Goal: Task Accomplishment & Management: Manage account settings

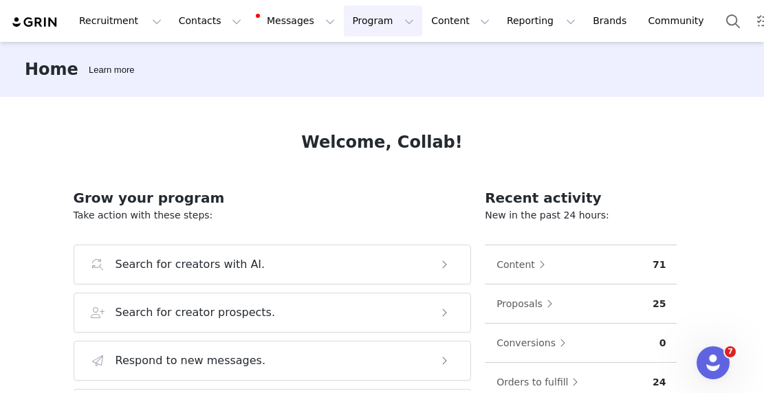
click at [344, 22] on button "Program Program" at bounding box center [383, 21] width 78 height 31
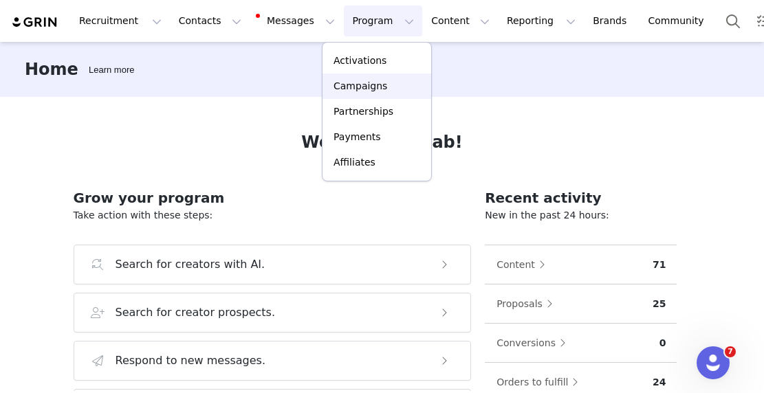
click at [364, 85] on p "Campaigns" at bounding box center [360, 86] width 54 height 14
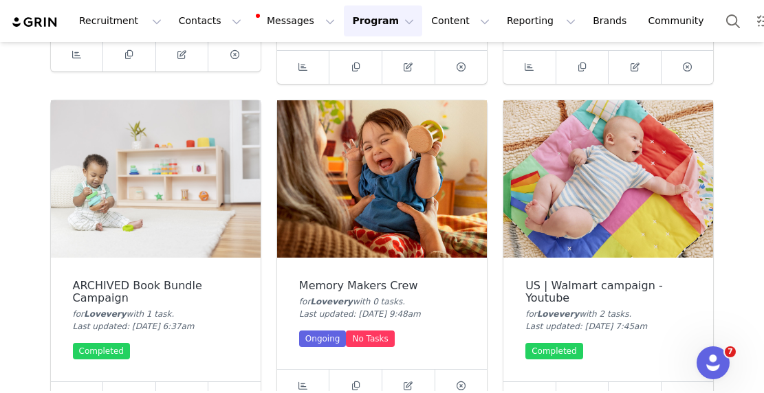
scroll to position [2316, 0]
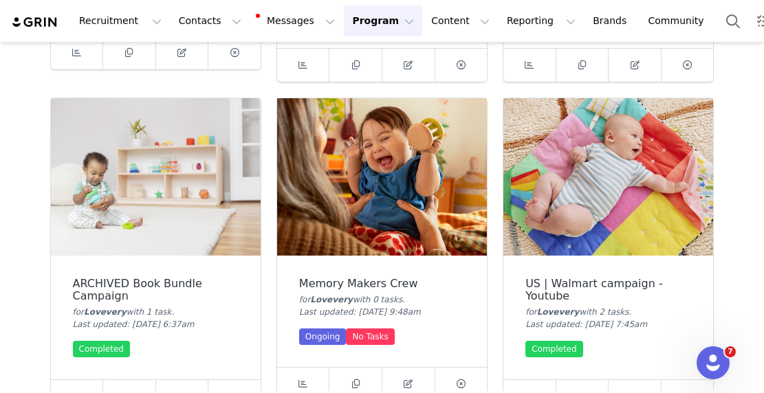
click at [381, 184] on img at bounding box center [382, 176] width 210 height 157
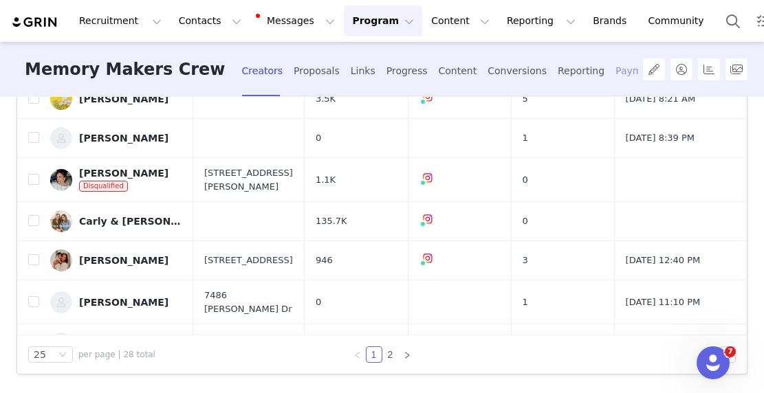
click at [615, 71] on div "Payments" at bounding box center [638, 71] width 47 height 36
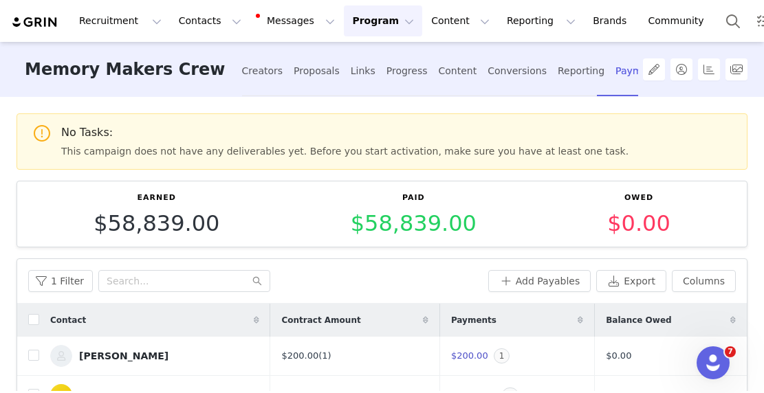
scroll to position [159, 0]
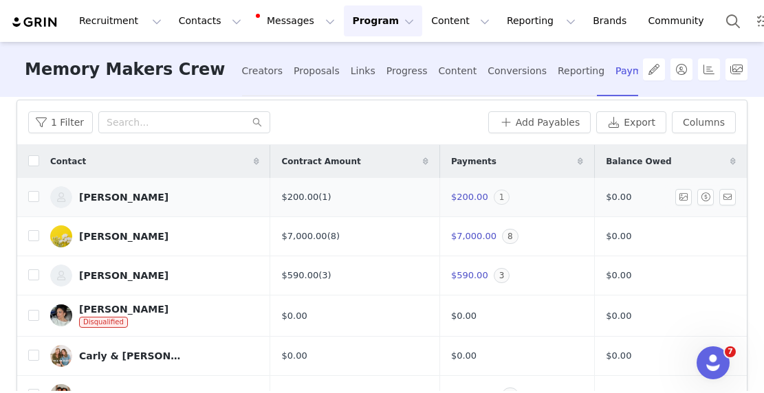
click at [494, 195] on span "1" at bounding box center [502, 197] width 17 height 15
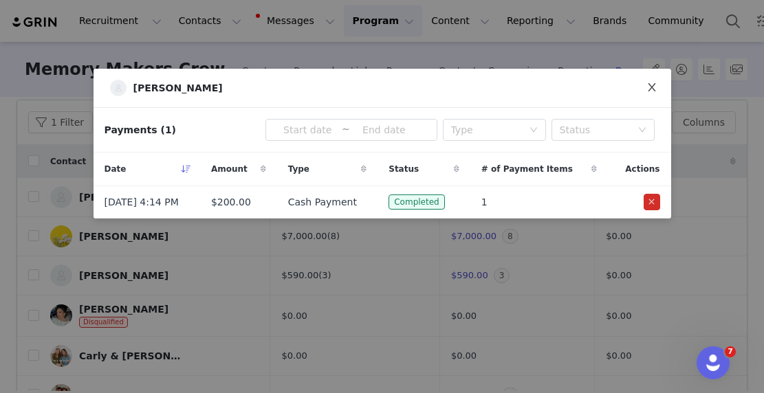
click at [653, 83] on icon "icon: close" at bounding box center [651, 87] width 11 height 11
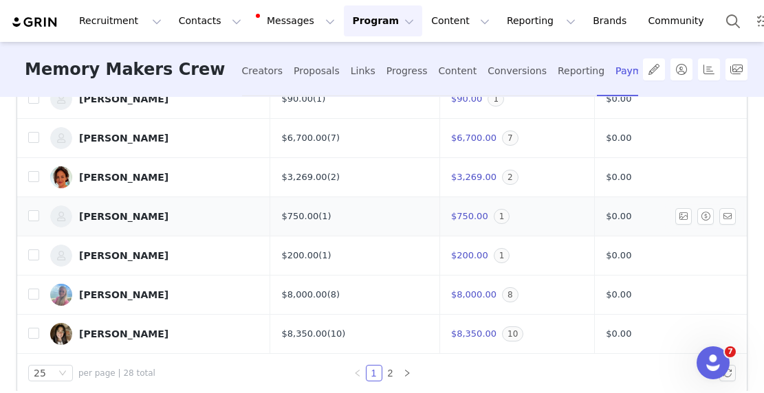
scroll to position [296, 0]
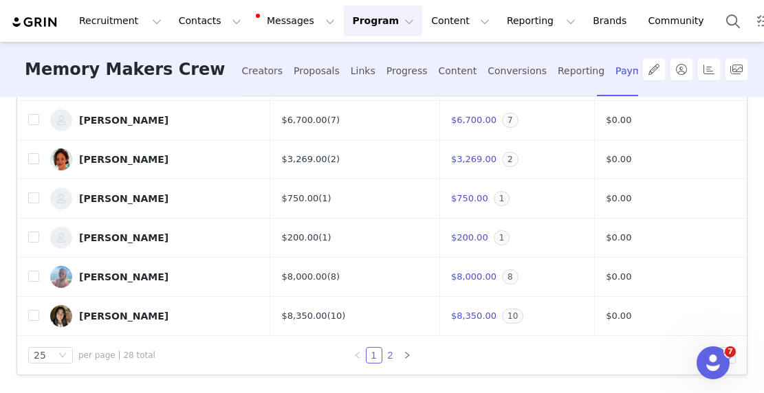
click at [388, 354] on link "2" at bounding box center [390, 355] width 15 height 15
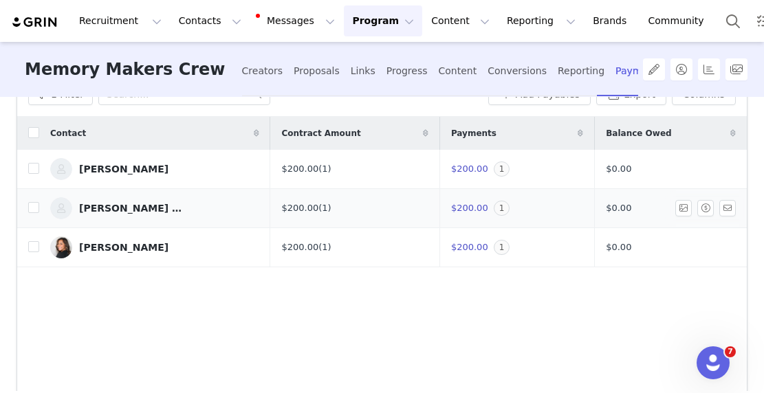
scroll to position [0, 0]
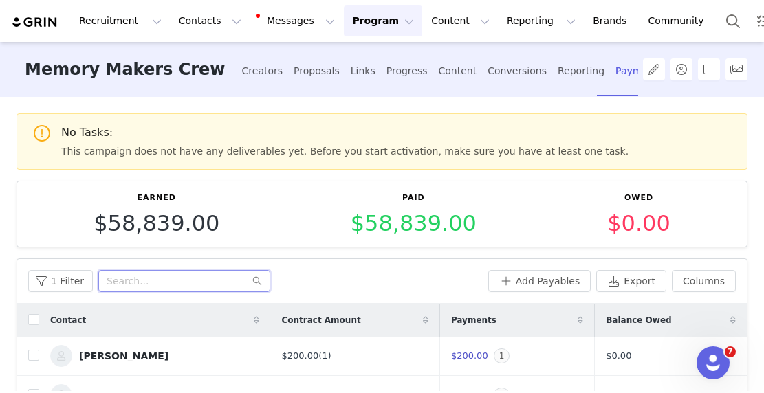
click at [103, 281] on input "text" at bounding box center [184, 281] width 172 height 22
click at [242, 68] on div "Creators" at bounding box center [262, 71] width 41 height 36
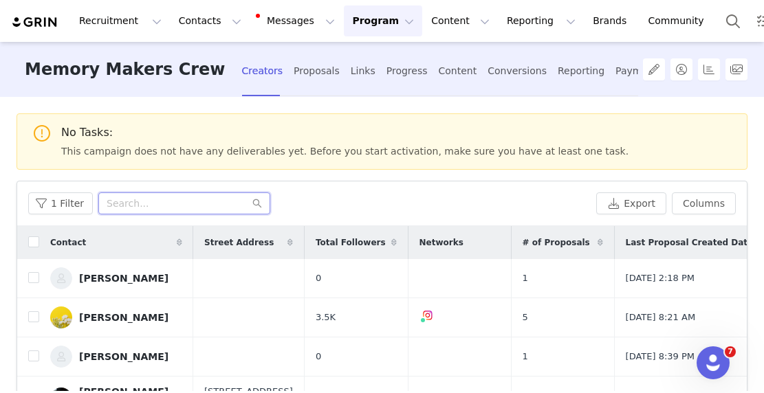
click at [182, 207] on input "text" at bounding box center [184, 204] width 172 height 22
paste input "Best, Team Lovevery Social [EMAIL_ADDRESS][DOMAIN_NAME]"
type input "Best, Team Lovevery Social [EMAIL_ADDRESS][DOMAIN_NAME]"
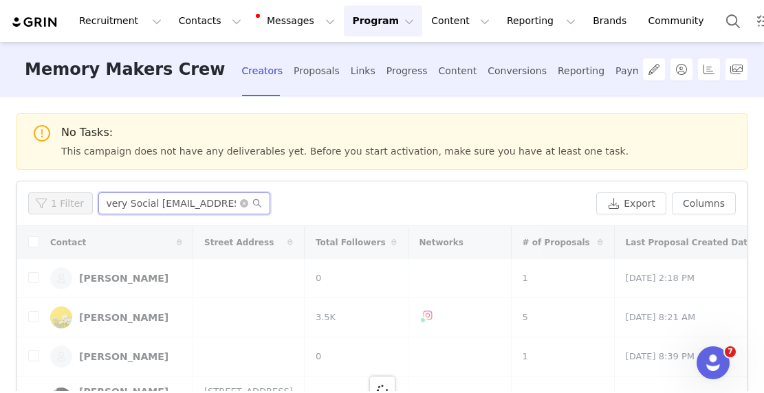
click at [183, 206] on input "Best, Team Lovevery Social [EMAIL_ADDRESS][DOMAIN_NAME]" at bounding box center [184, 204] width 172 height 22
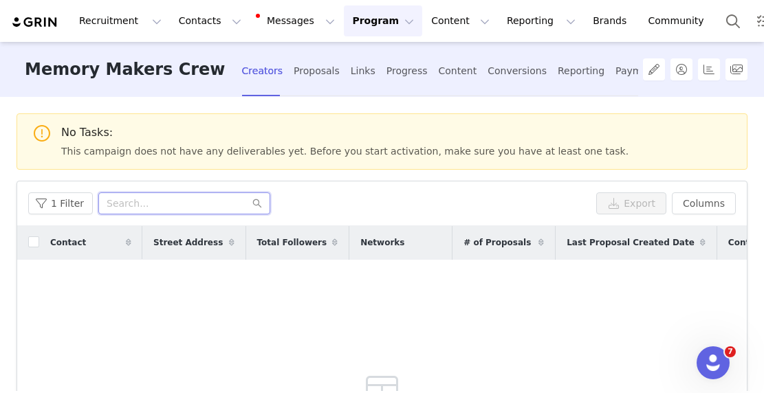
scroll to position [0, 0]
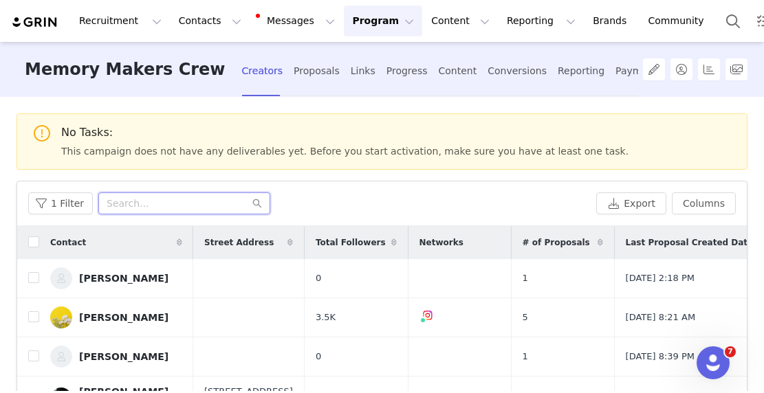
paste input "[EMAIL_ADDRESS][DOMAIN_NAME]"
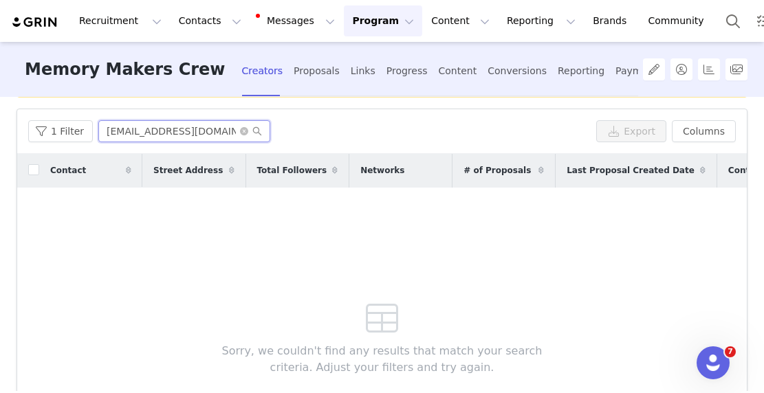
scroll to position [219, 0]
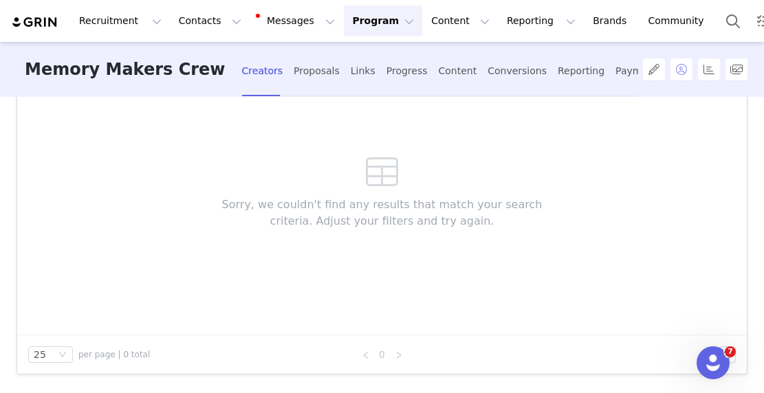
type input "[EMAIL_ADDRESS][DOMAIN_NAME]"
click at [682, 61] on button "button" at bounding box center [681, 69] width 22 height 22
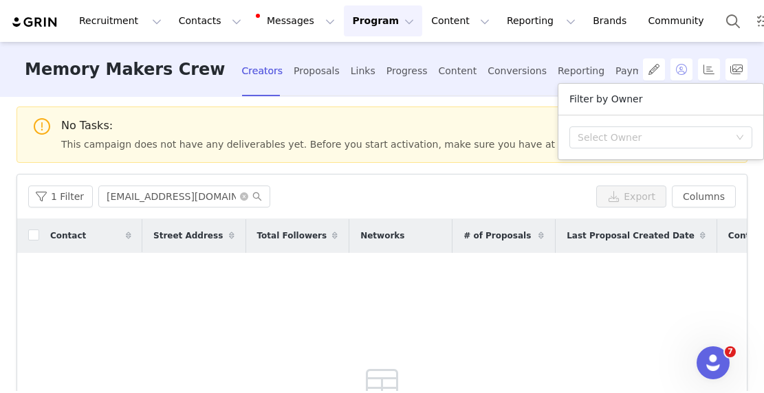
scroll to position [0, 0]
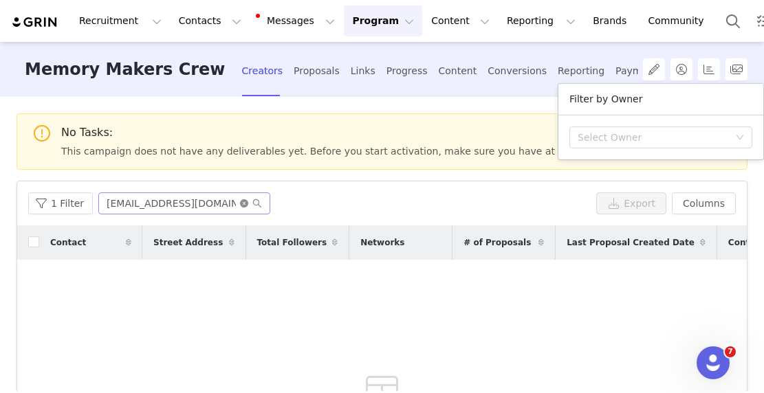
click at [241, 201] on icon "icon: close-circle" at bounding box center [244, 203] width 8 height 8
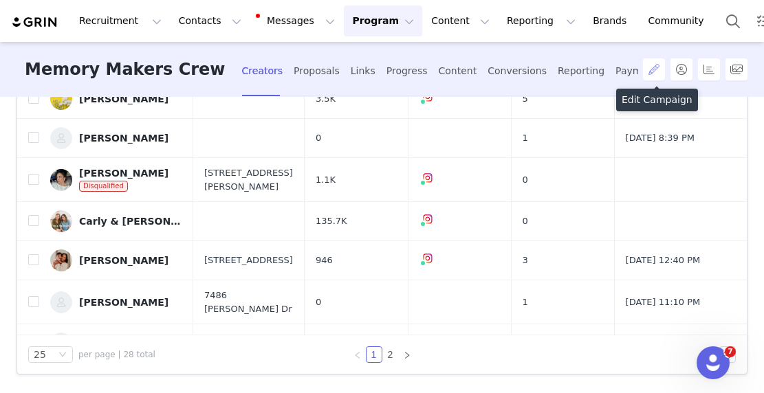
click at [657, 68] on button "button" at bounding box center [654, 69] width 22 height 22
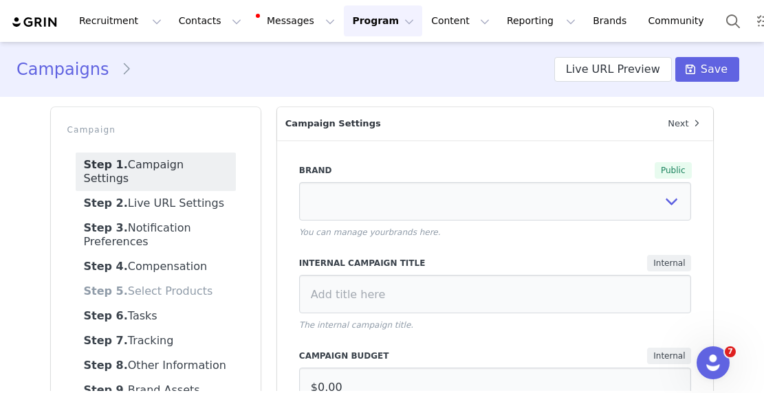
select select "3984b711-c821-43f5-b58c-6c5dc3af9171"
type input "Memory Makers Crew"
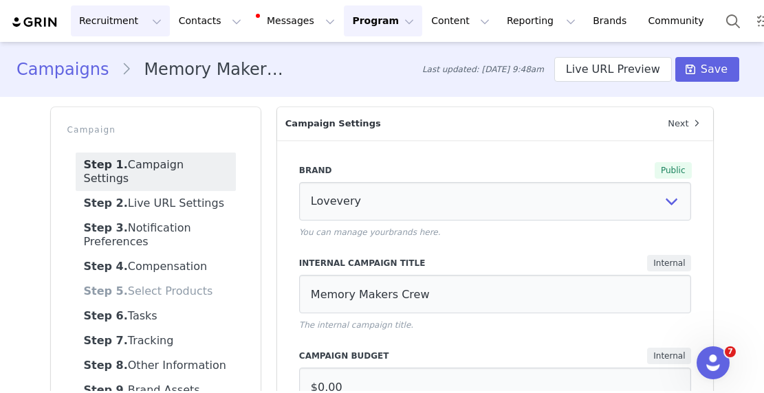
click at [88, 26] on button "Recruitment Recruitment" at bounding box center [120, 21] width 99 height 31
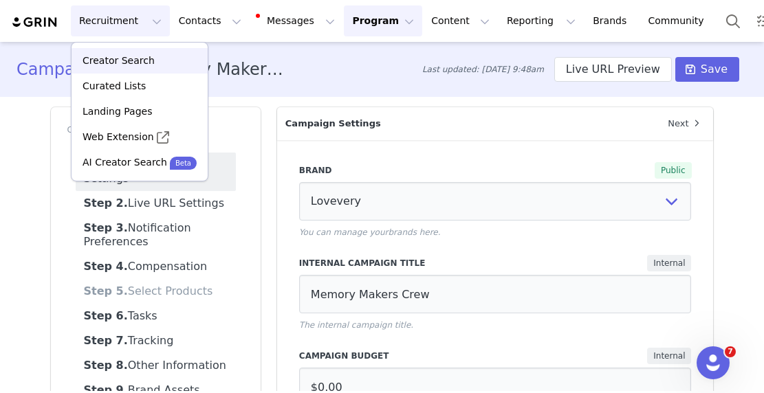
click at [115, 63] on p "Creator Search" at bounding box center [119, 61] width 72 height 14
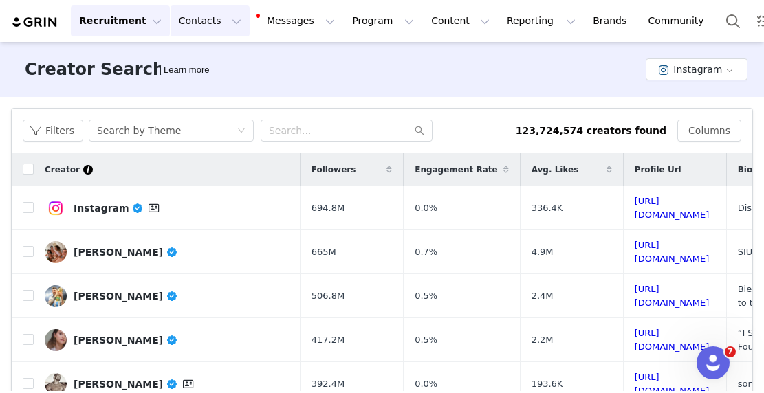
click at [192, 14] on button "Contacts Contacts" at bounding box center [210, 21] width 79 height 31
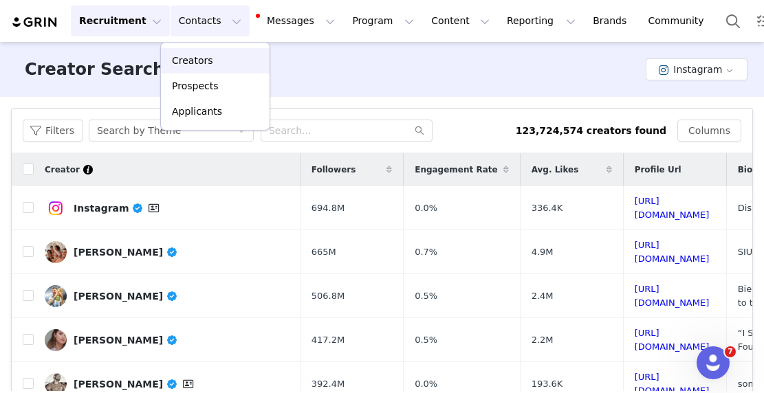
click at [201, 66] on p "Creators" at bounding box center [192, 61] width 41 height 14
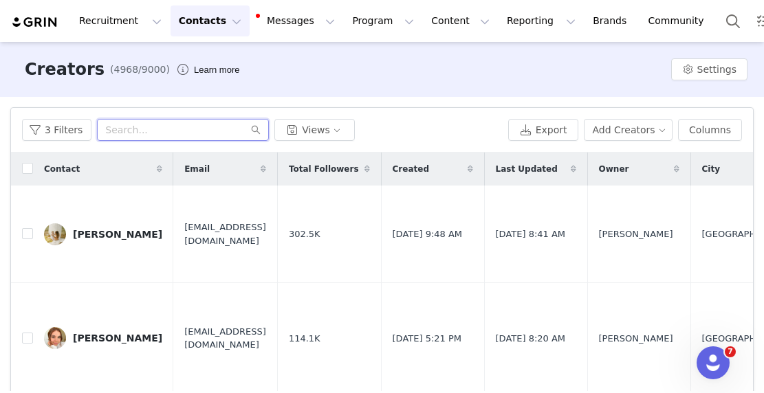
click at [146, 132] on input "text" at bounding box center [183, 130] width 172 height 22
paste input "[EMAIL_ADDRESS][DOMAIN_NAME]"
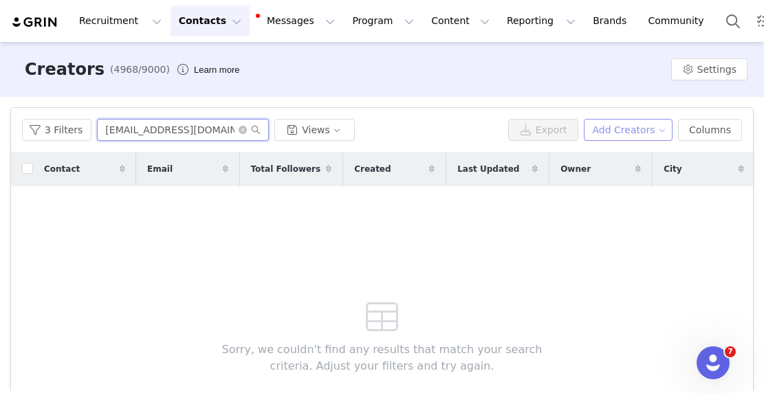
type input "[EMAIL_ADDRESS][DOMAIN_NAME]"
click at [640, 124] on button "Add Creators" at bounding box center [628, 130] width 89 height 22
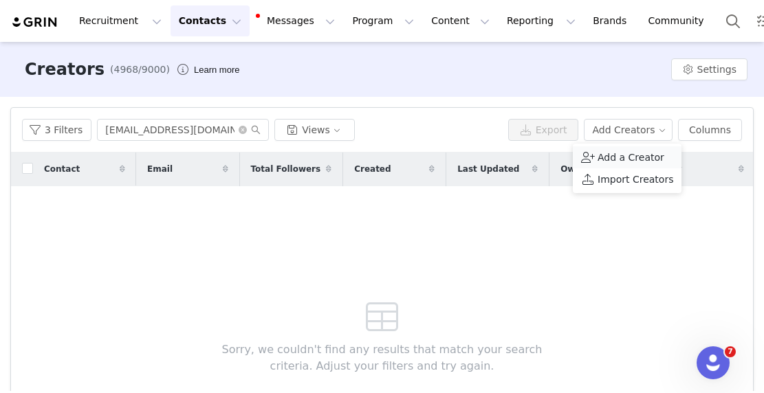
click at [612, 155] on span "Add a Creator" at bounding box center [631, 157] width 67 height 15
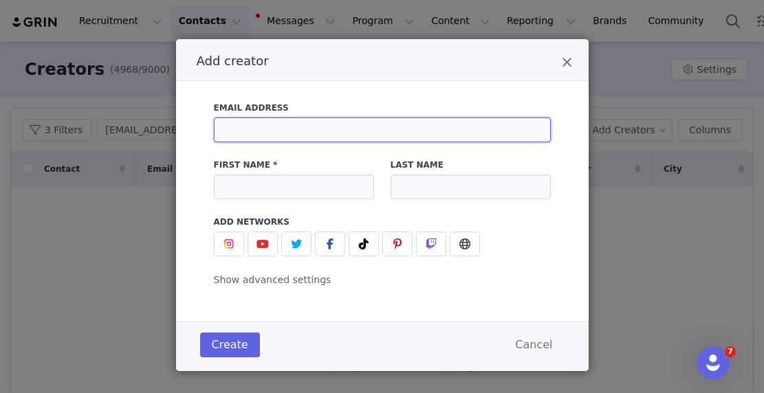
click at [245, 130] on input "Add creator" at bounding box center [382, 130] width 337 height 25
paste input "[EMAIL_ADDRESS][DOMAIN_NAME]"
type input "[EMAIL_ADDRESS][DOMAIN_NAME]"
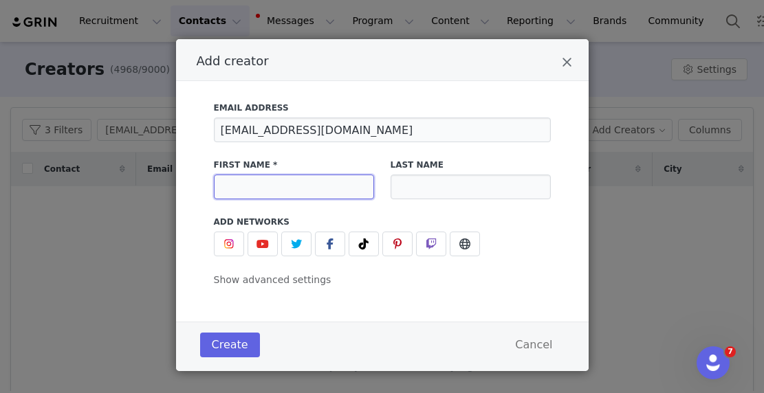
click at [241, 189] on input "Add creator" at bounding box center [294, 187] width 160 height 25
type input "[PERSON_NAME]"
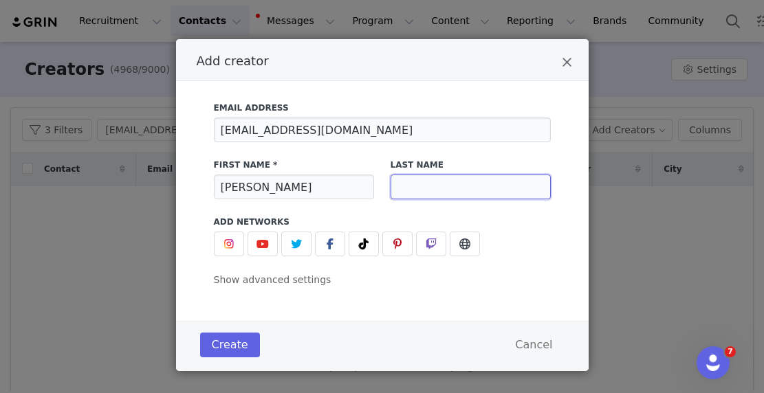
click at [422, 191] on input "Add creator" at bounding box center [471, 187] width 160 height 25
type input "[PERSON_NAME]"
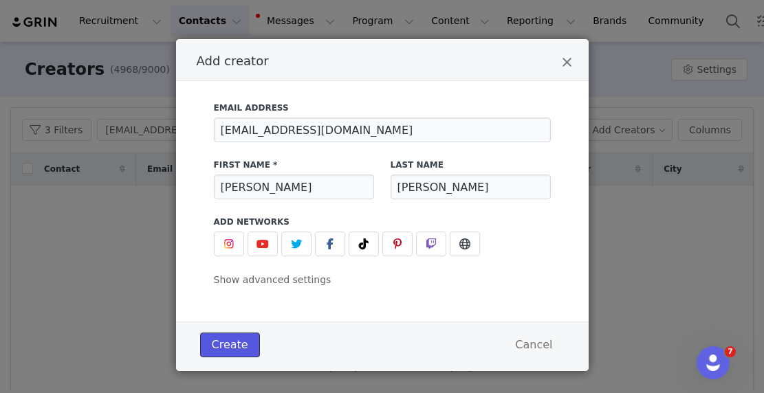
click at [238, 344] on button "Create" at bounding box center [230, 345] width 60 height 25
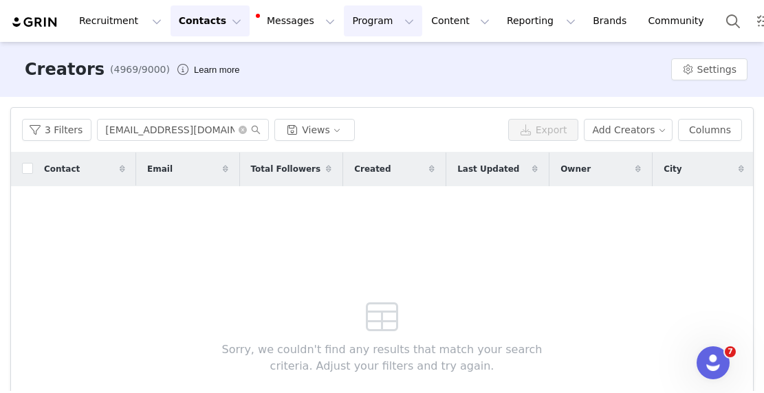
click at [366, 19] on button "Program Program" at bounding box center [383, 21] width 78 height 31
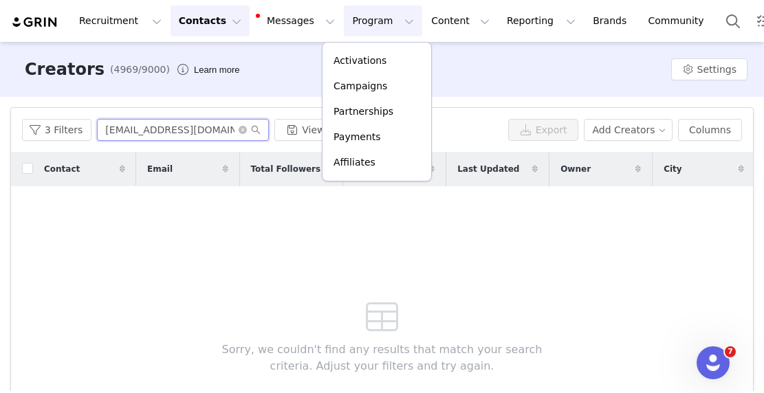
click at [194, 130] on input "[EMAIL_ADDRESS][DOMAIN_NAME]" at bounding box center [183, 130] width 172 height 22
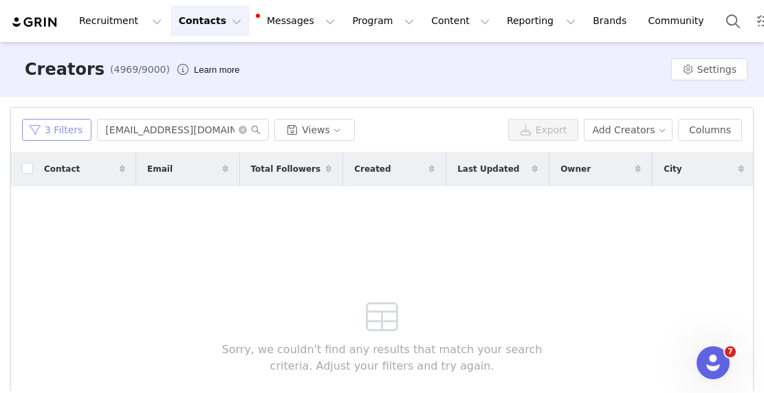
click at [65, 126] on button "3 Filters" at bounding box center [56, 130] width 69 height 22
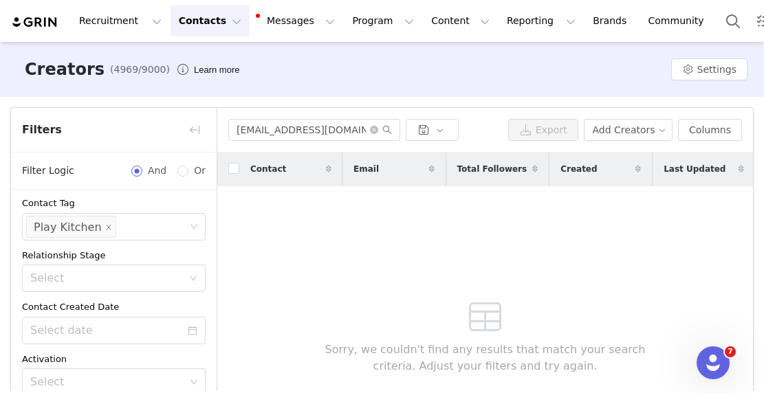
scroll to position [109, 0]
click at [105, 226] on icon "icon: close" at bounding box center [108, 225] width 7 height 7
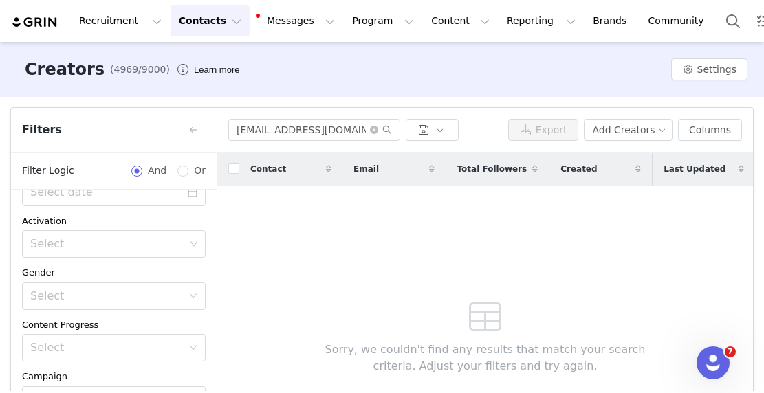
scroll to position [139, 0]
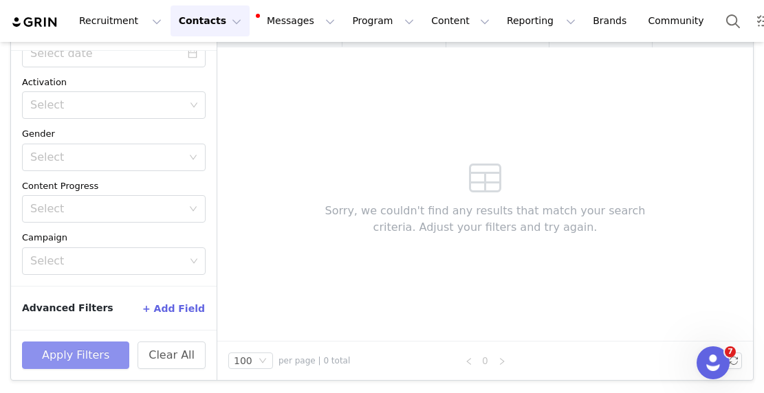
click at [98, 358] on button "Apply Filters" at bounding box center [75, 356] width 107 height 28
click at [187, 355] on button "Clear All" at bounding box center [172, 356] width 68 height 28
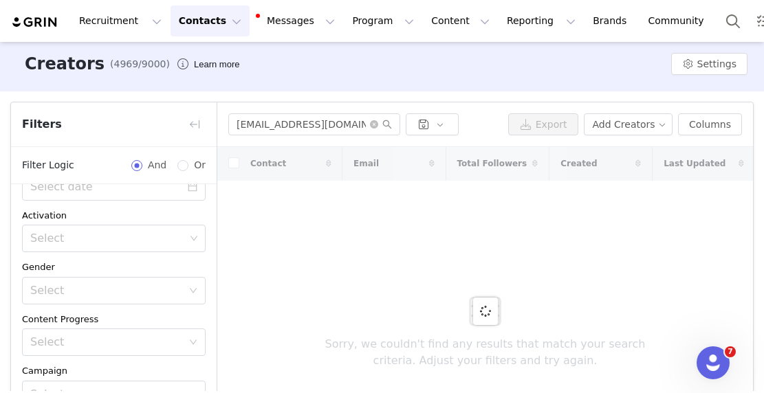
scroll to position [0, 0]
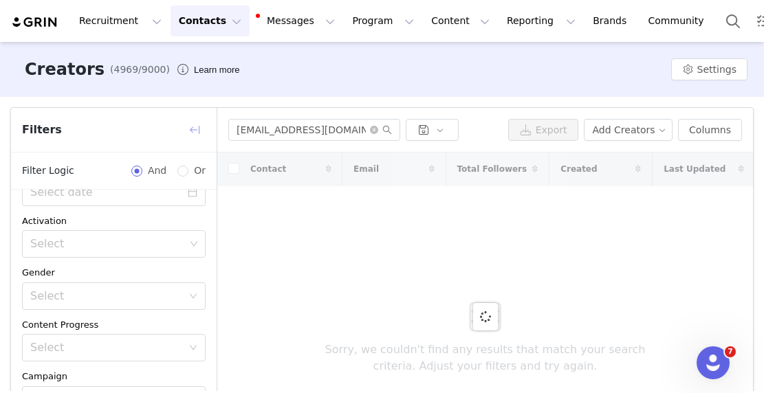
click at [197, 130] on button "button" at bounding box center [195, 130] width 22 height 22
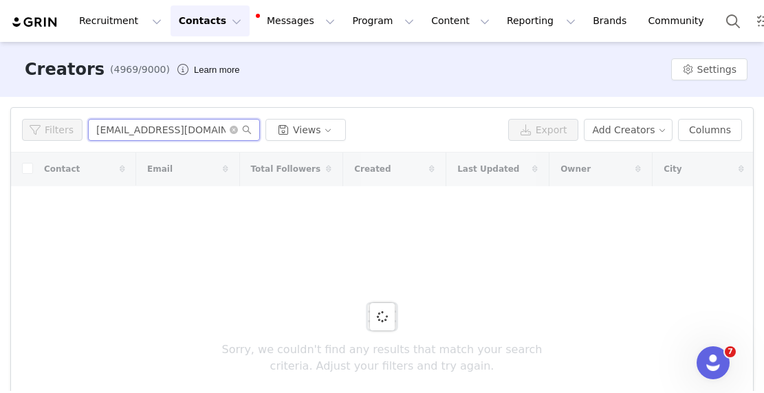
click at [51, 133] on div "Filters [EMAIL_ADDRESS][DOMAIN_NAME] Views" at bounding box center [262, 130] width 481 height 22
click at [149, 129] on input "[EMAIL_ADDRESS][DOMAIN_NAME]" at bounding box center [174, 130] width 172 height 22
click at [215, 131] on input "[EMAIL_ADDRESS][DOMAIN_NAME]" at bounding box center [174, 130] width 172 height 22
drag, startPoint x: 182, startPoint y: 126, endPoint x: 293, endPoint y: 126, distance: 110.7
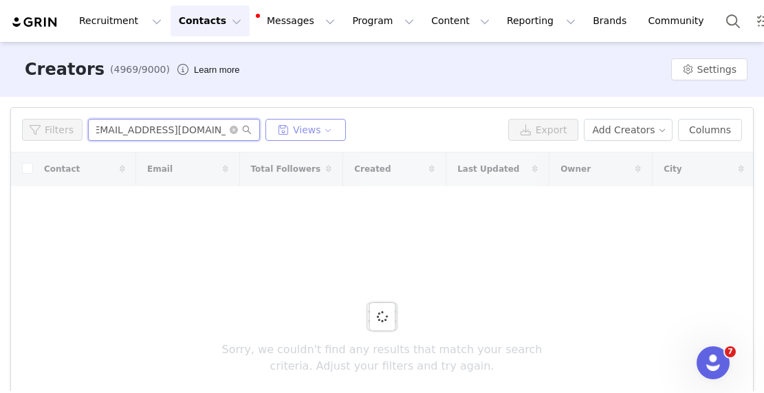
click at [293, 126] on div "Filters [EMAIL_ADDRESS][DOMAIN_NAME] Views" at bounding box center [262, 130] width 481 height 22
click at [155, 131] on input "[EMAIL_ADDRESS][DOMAIN_NAME]" at bounding box center [174, 130] width 172 height 22
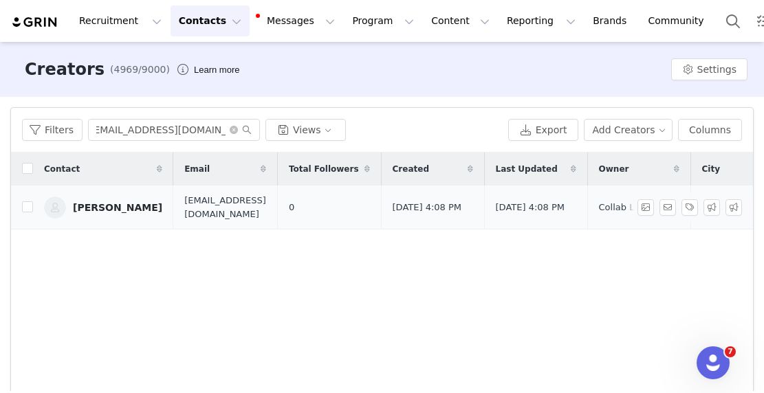
click at [193, 207] on span "[EMAIL_ADDRESS][DOMAIN_NAME]" at bounding box center [225, 207] width 82 height 27
click at [91, 204] on div "[PERSON_NAME]" at bounding box center [117, 207] width 89 height 11
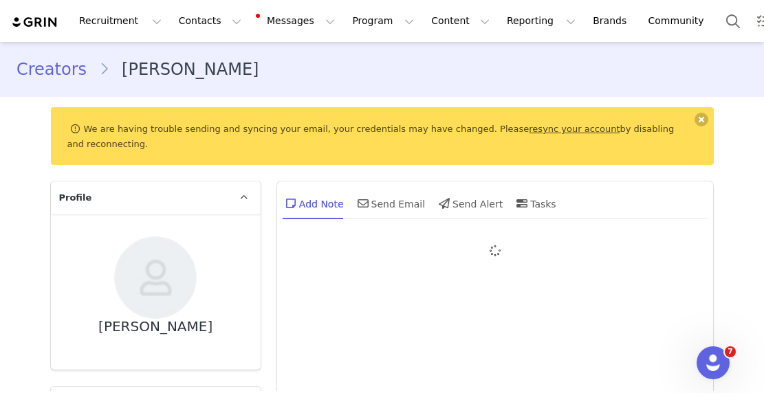
type input "+1 ([GEOGRAPHIC_DATA])"
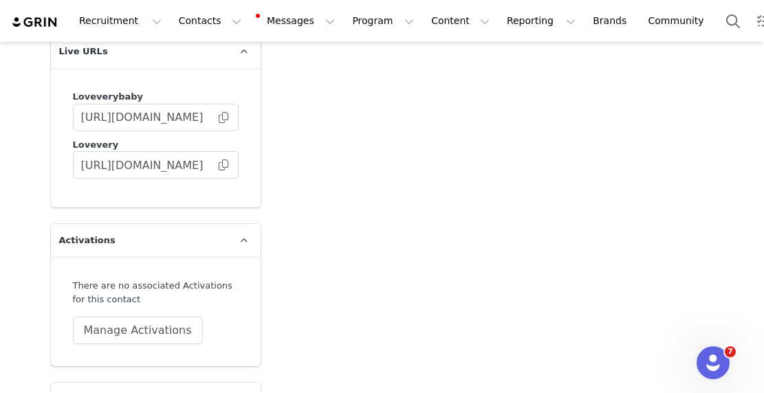
scroll to position [2952, 0]
click at [222, 158] on body "Recruitment Recruitment Creator Search Curated Lists Landing Pages Web Extensio…" at bounding box center [382, 196] width 764 height 393
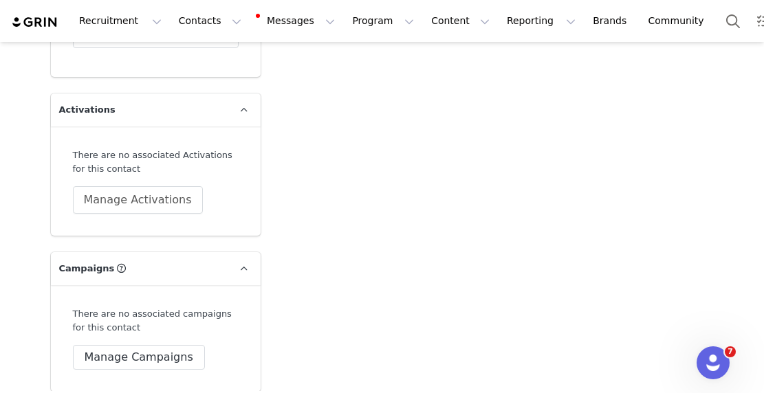
scroll to position [3083, 0]
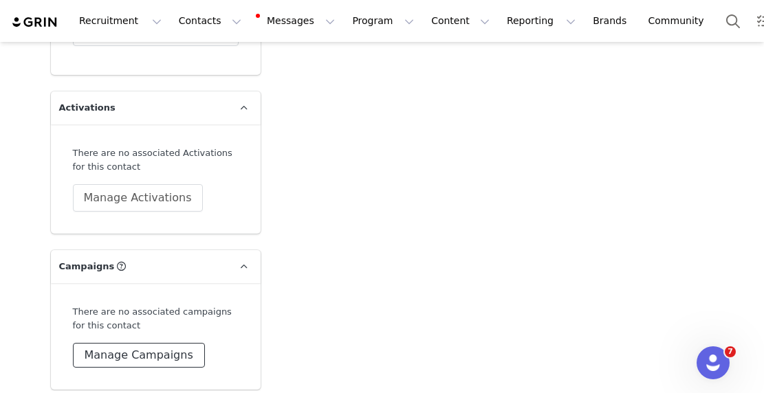
click at [140, 353] on button "Manage Campaigns" at bounding box center [139, 355] width 132 height 25
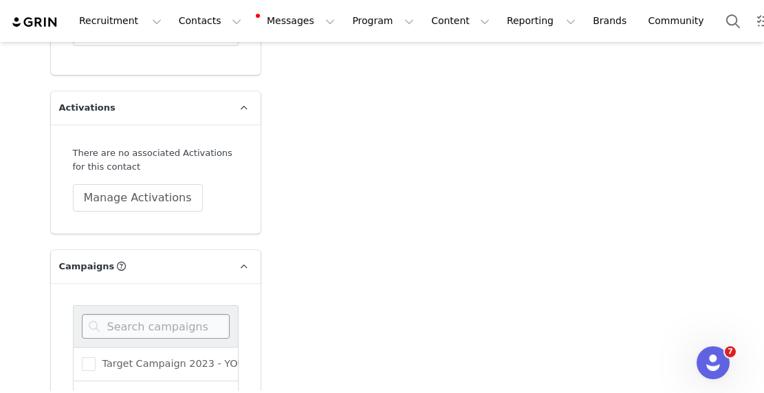
scroll to position [3233, 0]
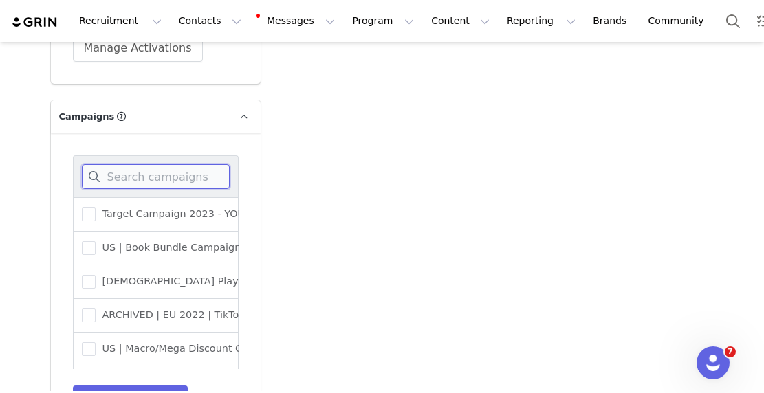
click at [129, 173] on input at bounding box center [156, 176] width 148 height 25
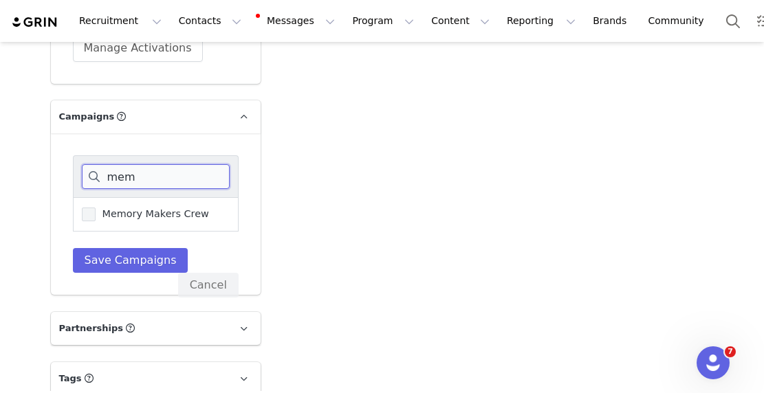
type input "mem"
click at [87, 212] on span at bounding box center [89, 215] width 14 height 14
click at [96, 208] on input "Memory Makers Crew" at bounding box center [96, 208] width 0 height 0
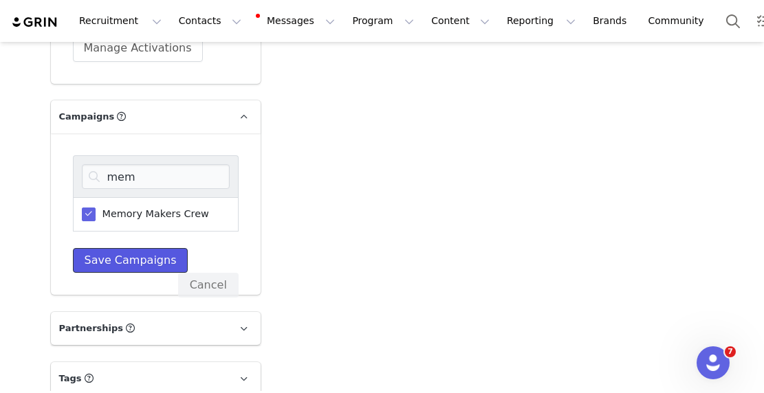
click at [114, 255] on button "Save Campaigns" at bounding box center [131, 260] width 116 height 25
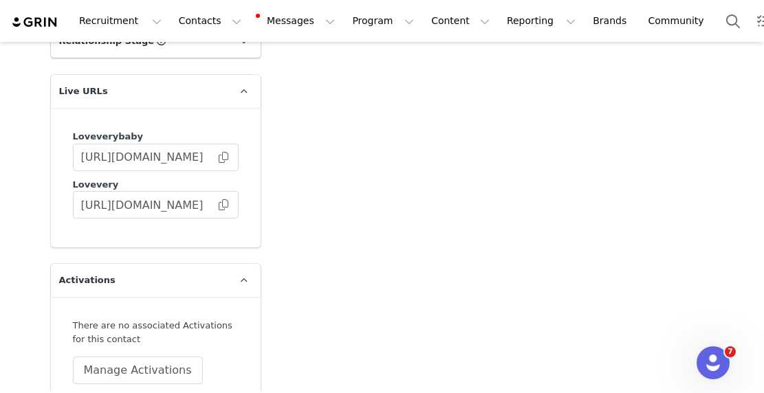
scroll to position [2907, 0]
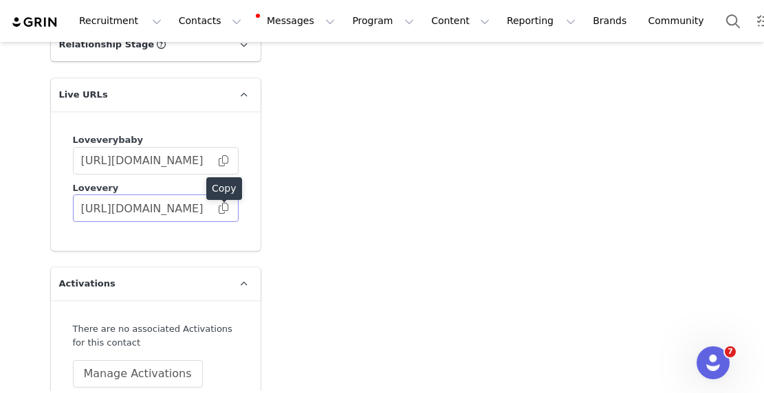
click at [226, 208] on span at bounding box center [224, 208] width 14 height 0
